Goal: Find specific page/section: Find specific page/section

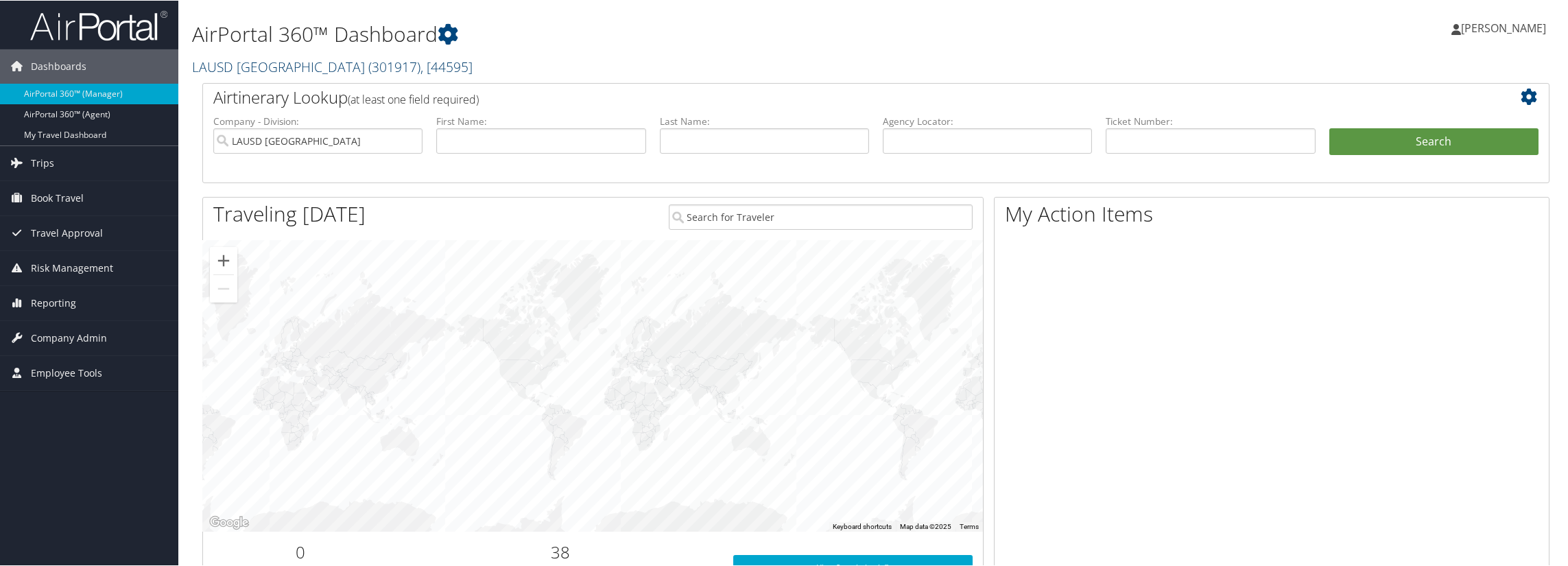
click at [390, 63] on link "LAUSD [GEOGRAPHIC_DATA] ( 301917 ) , [ 44595 ]" at bounding box center [332, 66] width 280 height 19
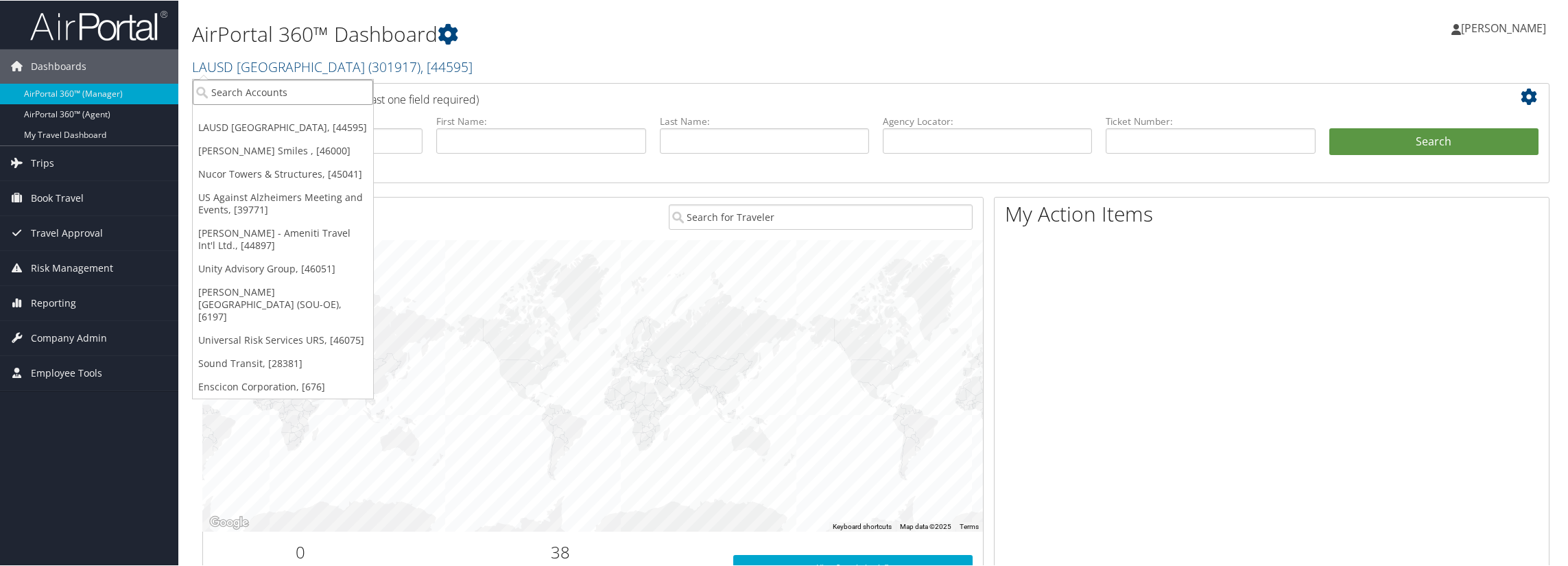
click at [314, 86] on input "search" at bounding box center [282, 91] width 180 height 25
type input "o"
type input "t"
type input "o"
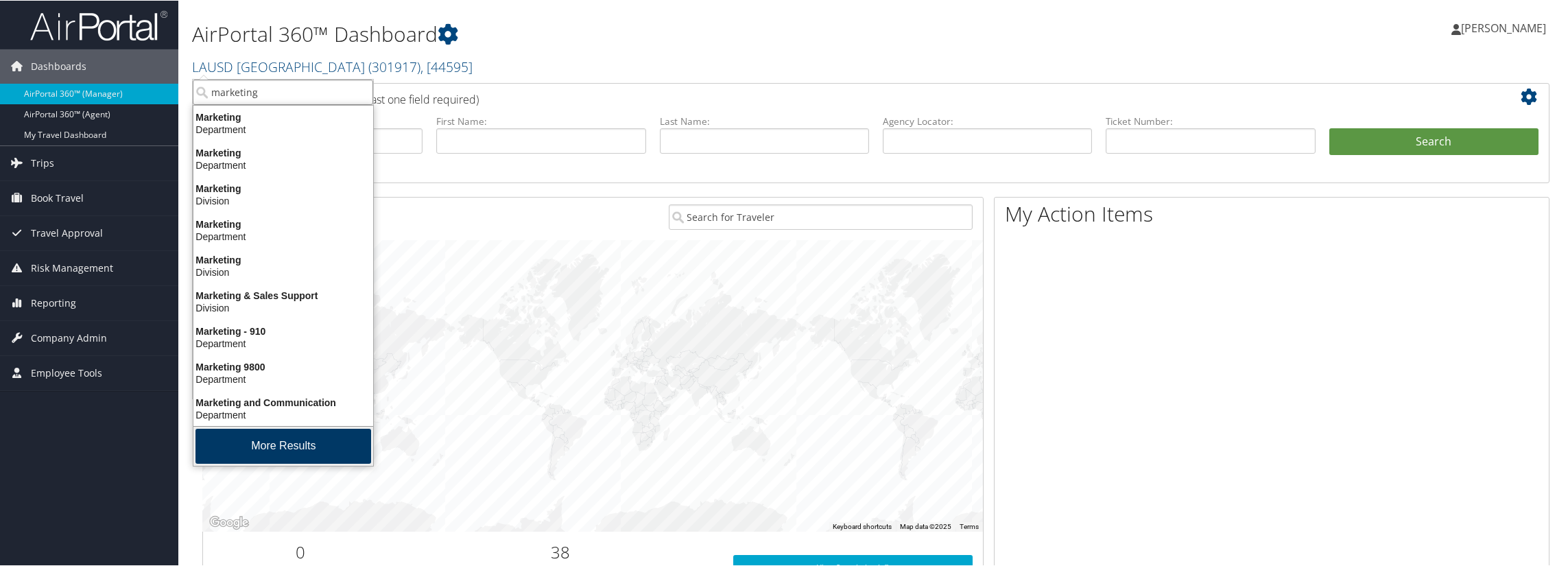
click at [281, 435] on button "More Results" at bounding box center [283, 445] width 176 height 35
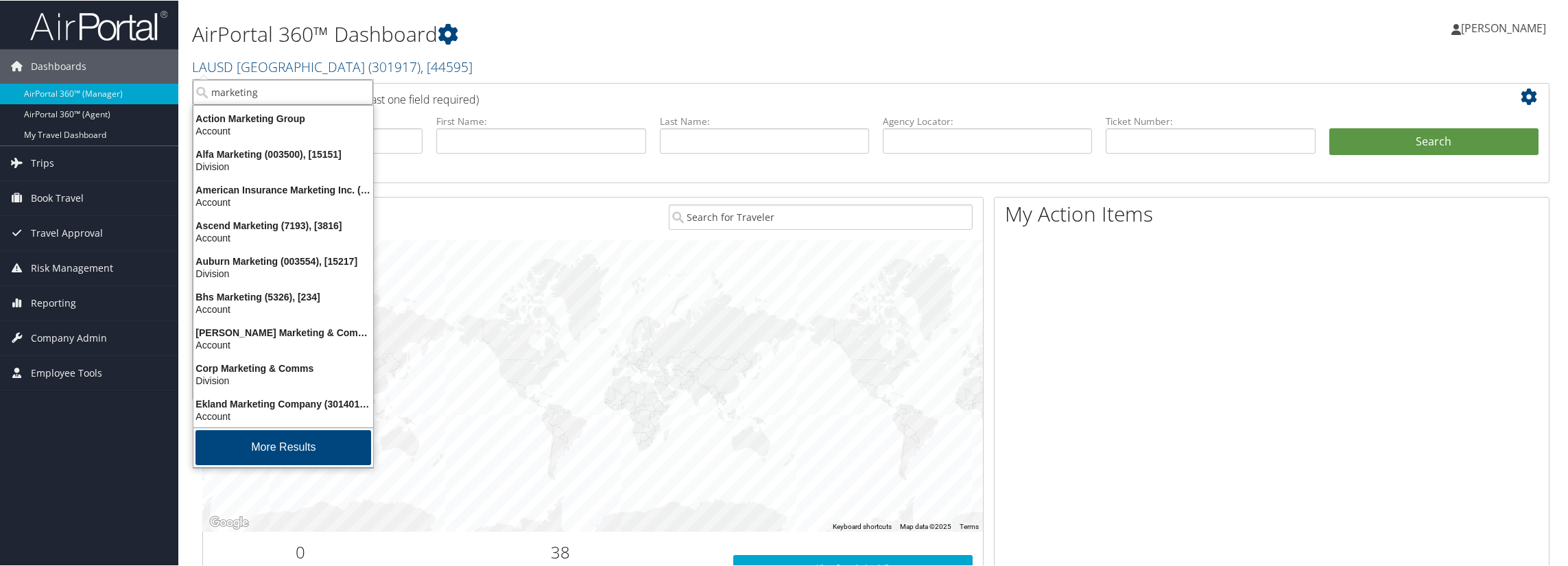
scroll to position [322, 0]
click at [280, 441] on button "More Results" at bounding box center [283, 446] width 176 height 35
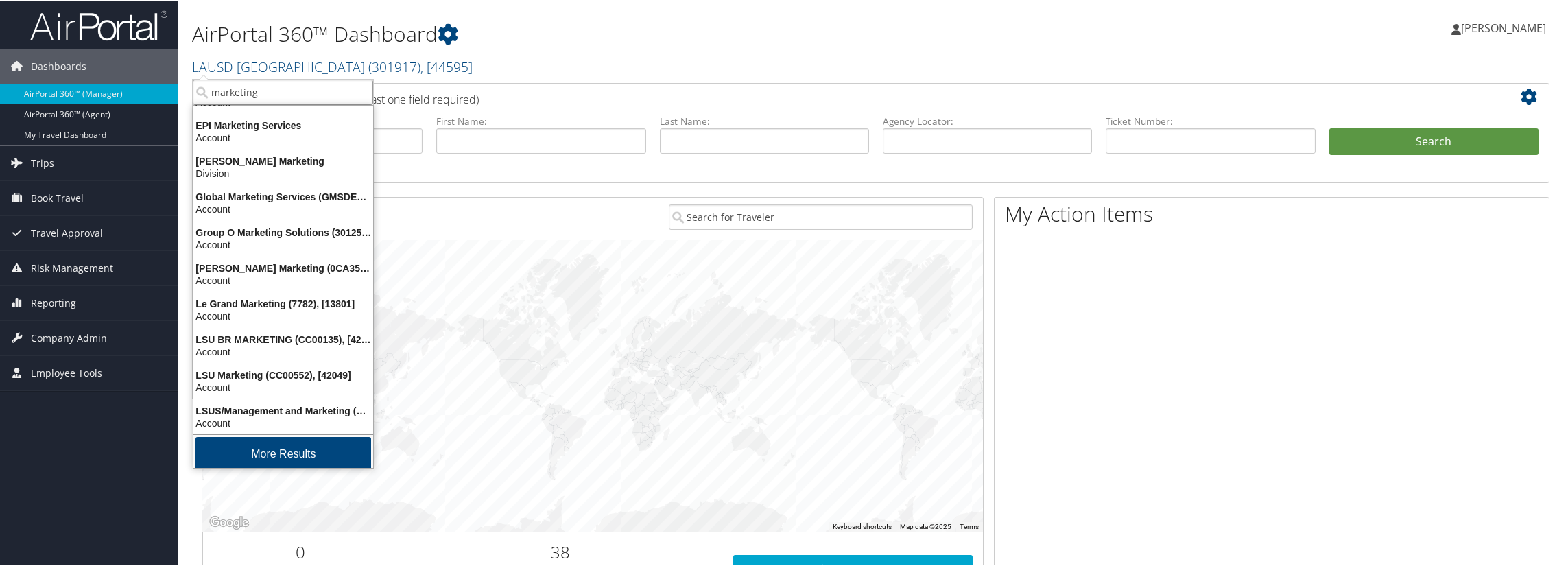
scroll to position [644, 0]
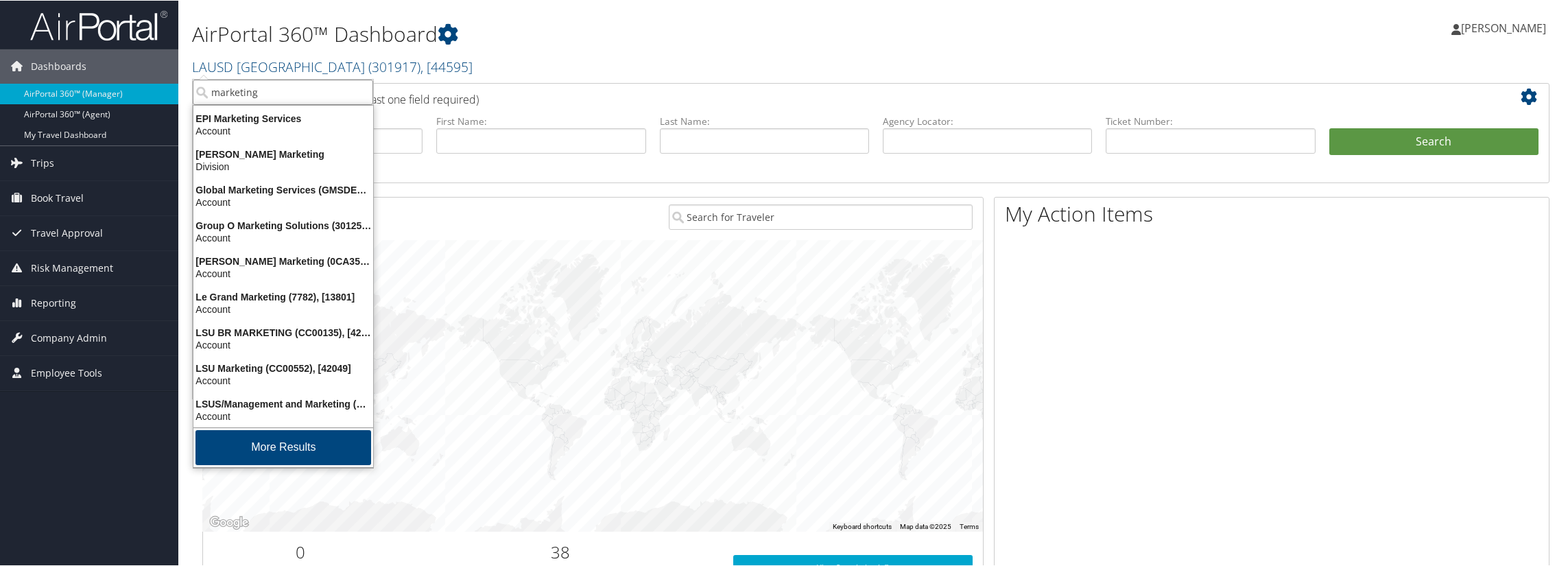
click at [280, 441] on button "More Results" at bounding box center [283, 446] width 176 height 35
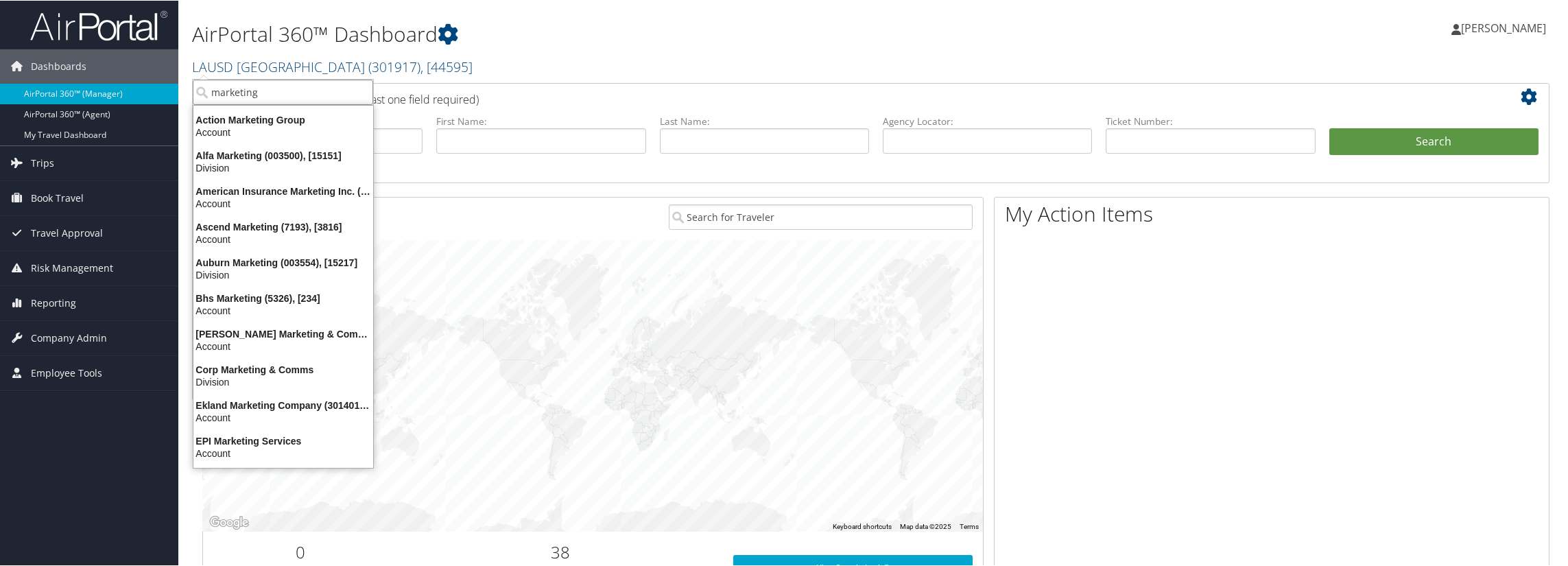
scroll to position [0, 0]
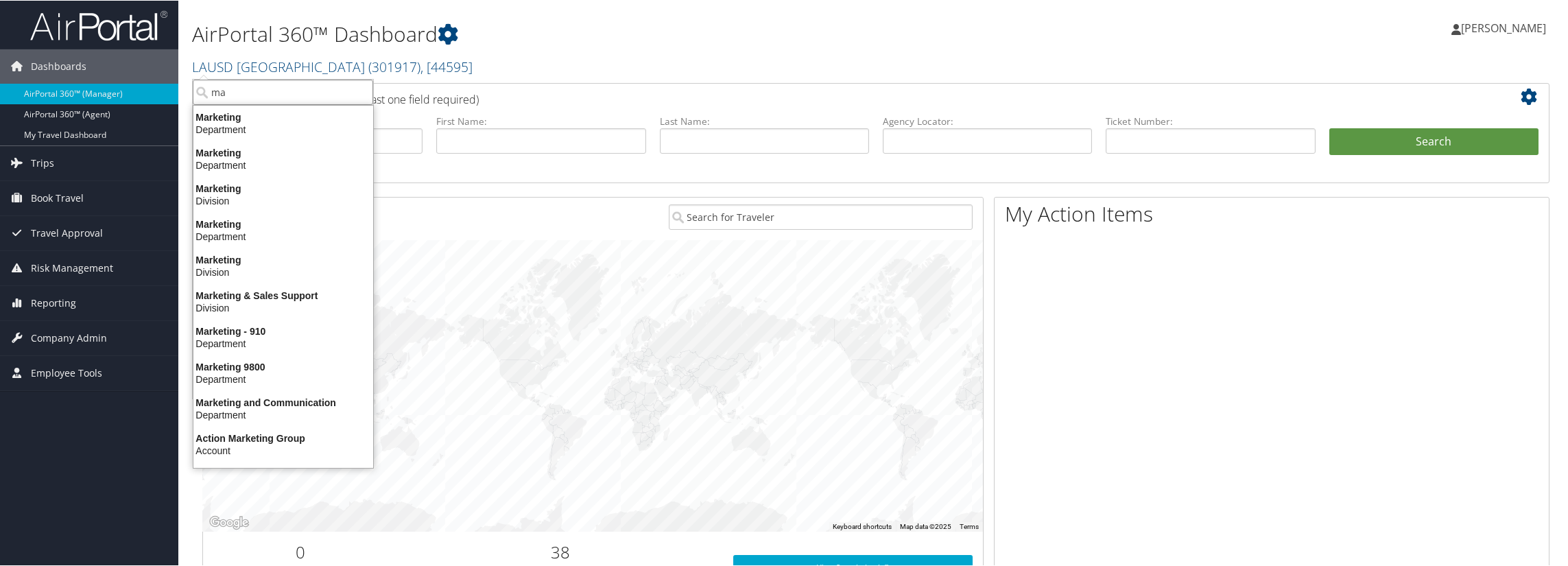
type input "m"
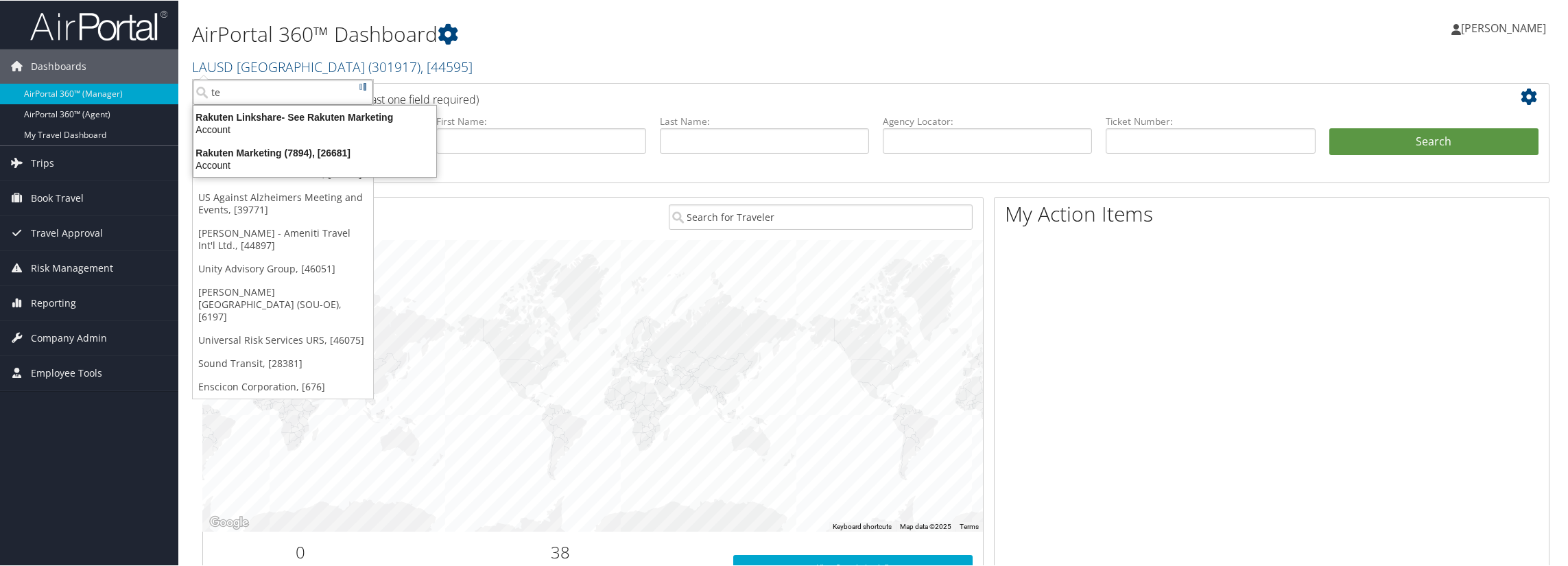
type input "t"
type input "1"
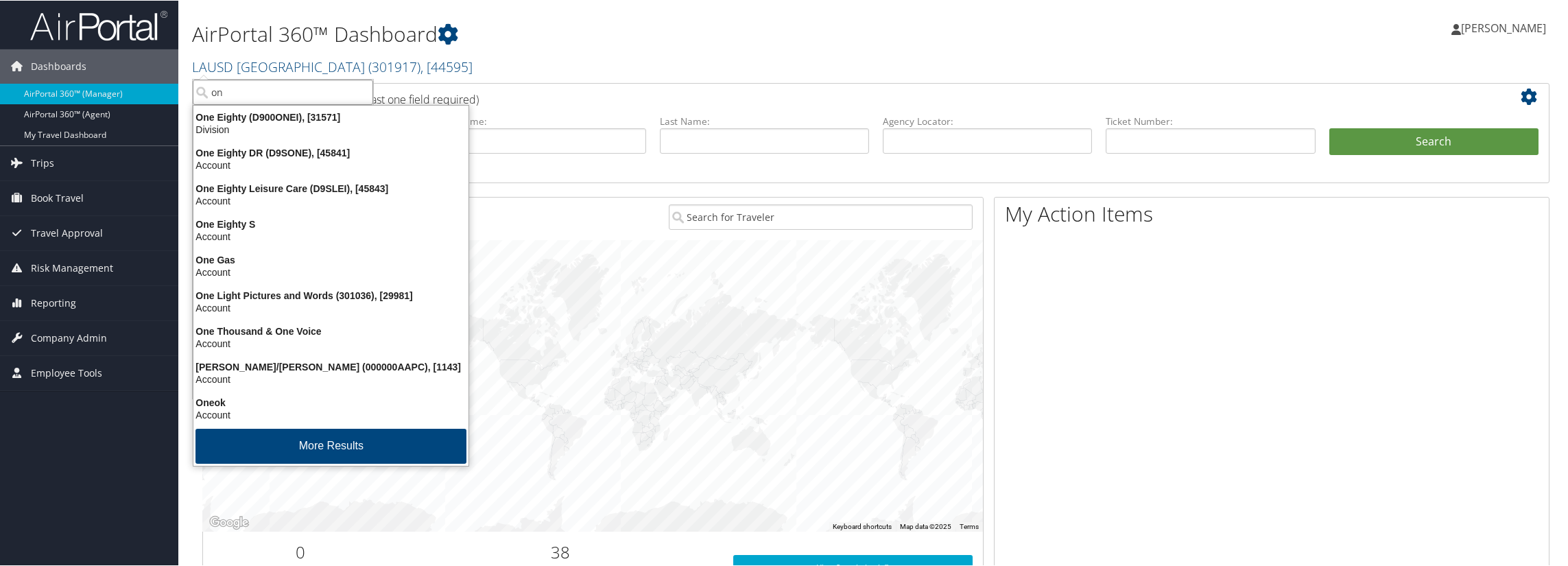
type input "o"
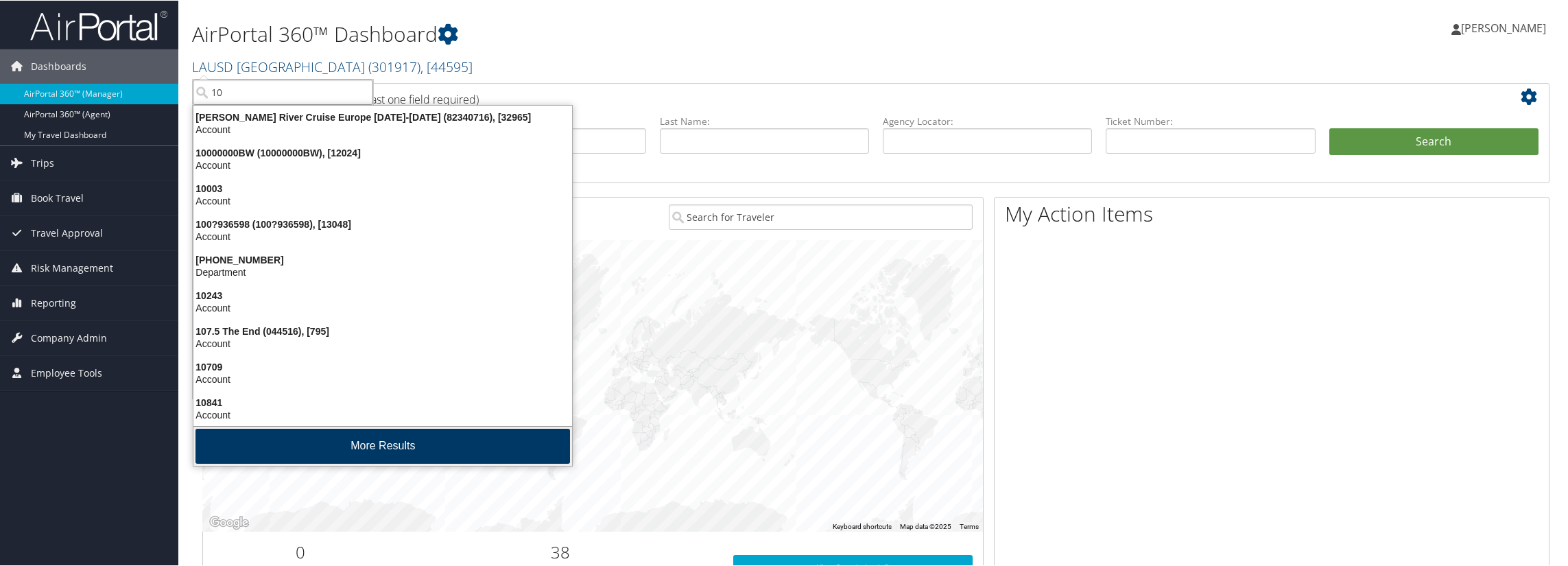
click at [376, 438] on button "More Results" at bounding box center [383, 445] width 375 height 35
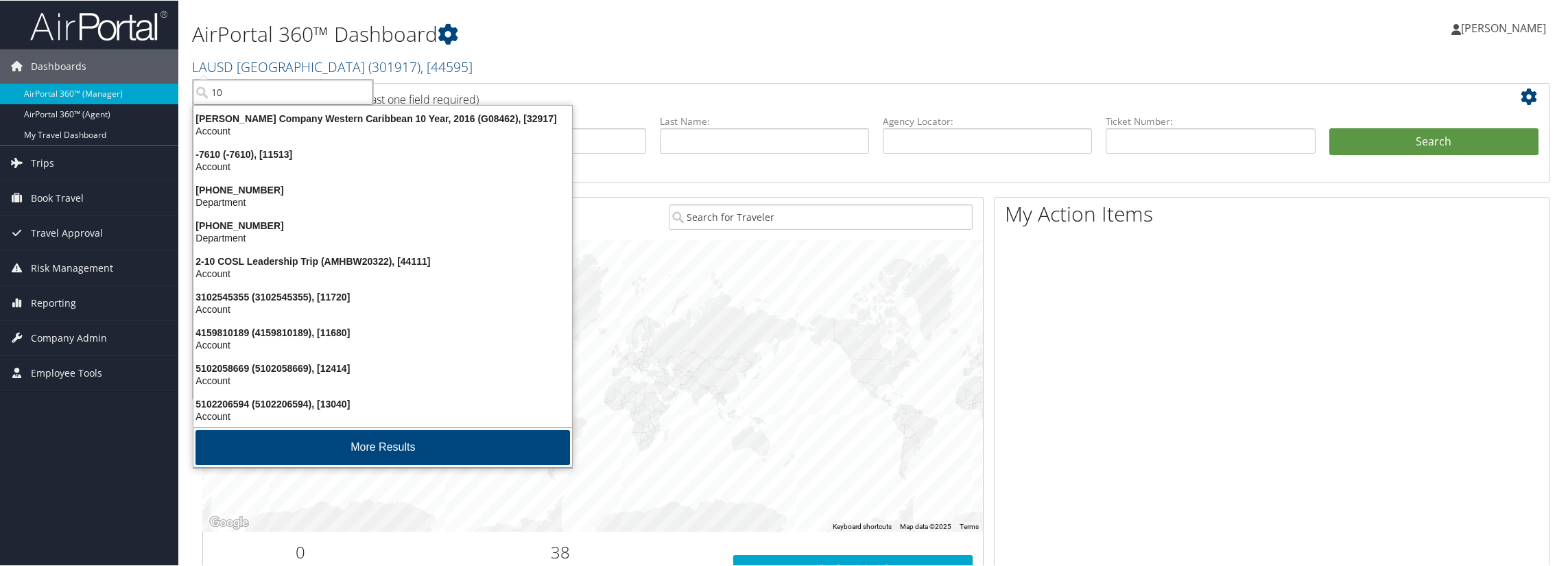
scroll to position [322, 0]
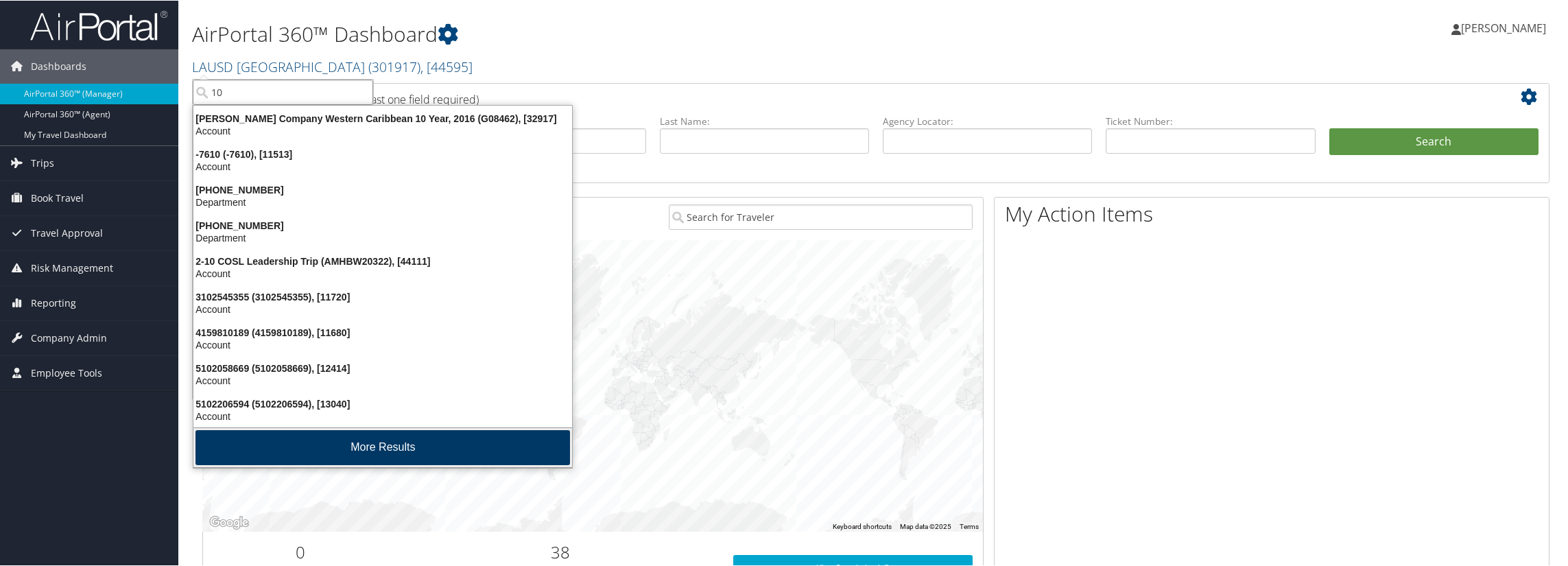
click at [376, 438] on button "More Results" at bounding box center [383, 446] width 375 height 35
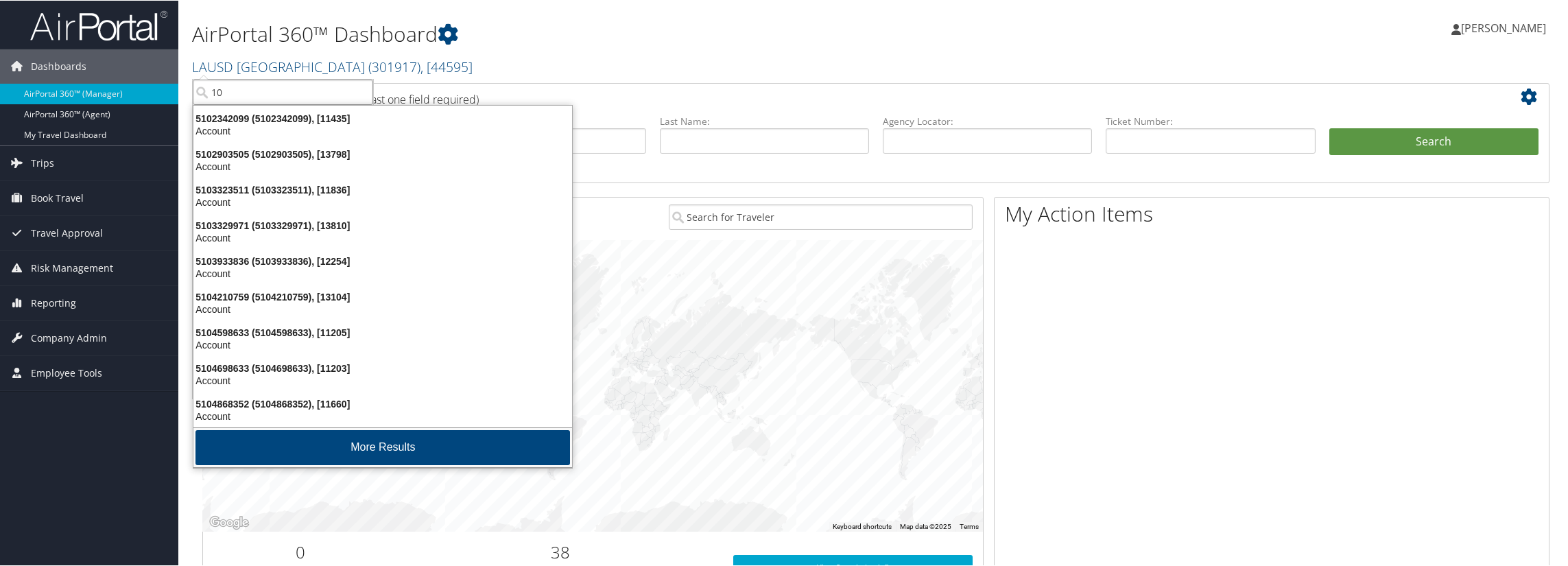
click at [376, 438] on button "More Results" at bounding box center [383, 446] width 375 height 35
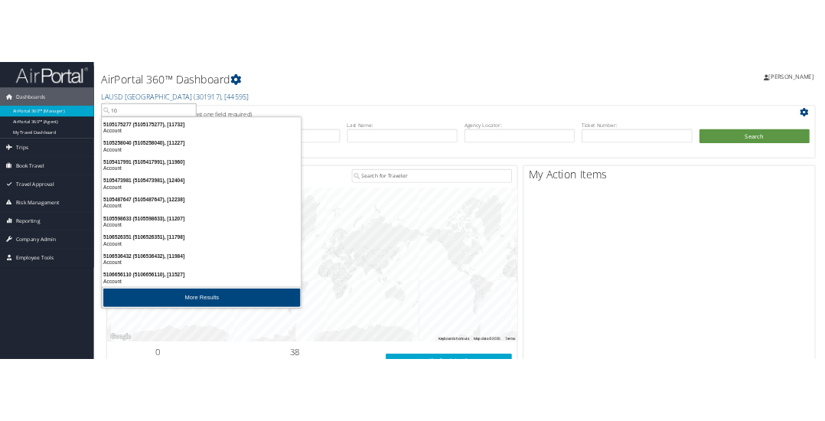
scroll to position [1077, 0]
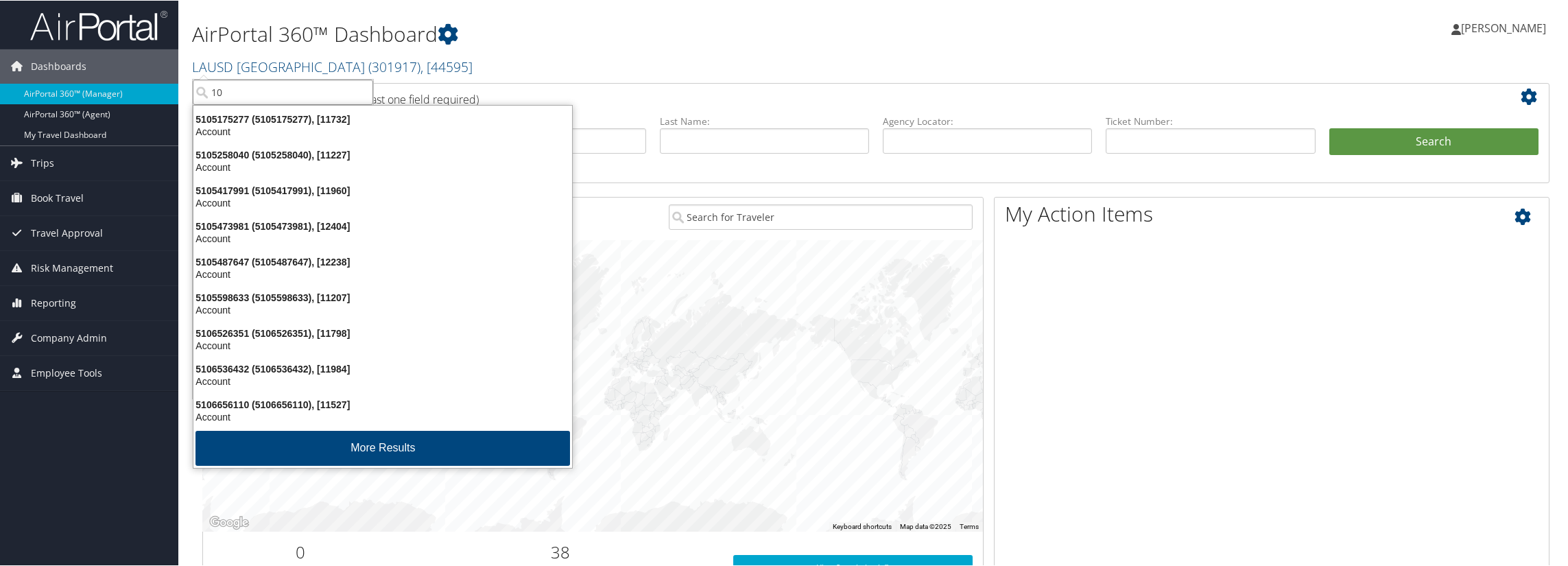
type input "10"
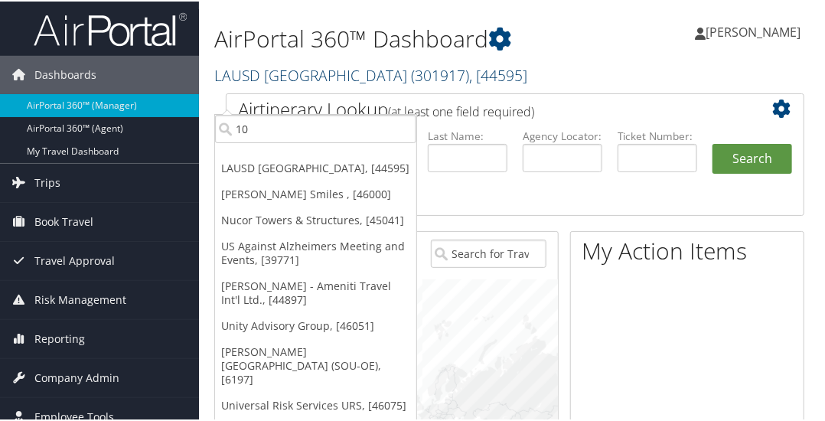
click at [414, 68] on link "LAUSD [GEOGRAPHIC_DATA] ( 301917 ) , [ 44595 ]" at bounding box center [370, 74] width 313 height 21
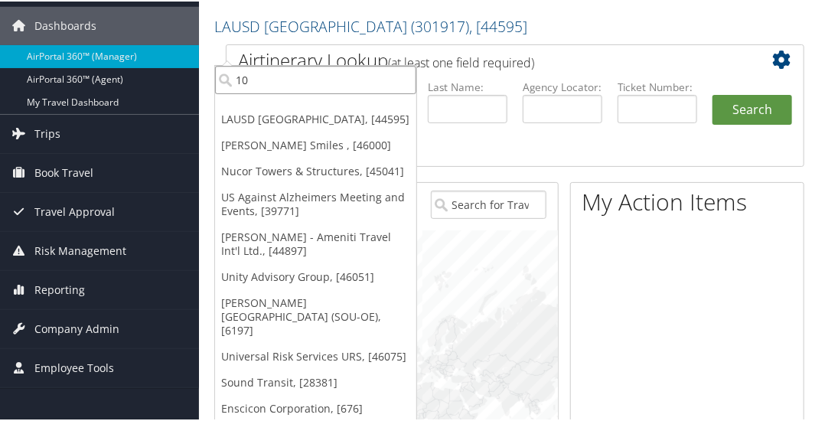
click at [339, 79] on input "10" at bounding box center [315, 78] width 201 height 28
type input "toyo"
